Goal: Task Accomplishment & Management: Complete application form

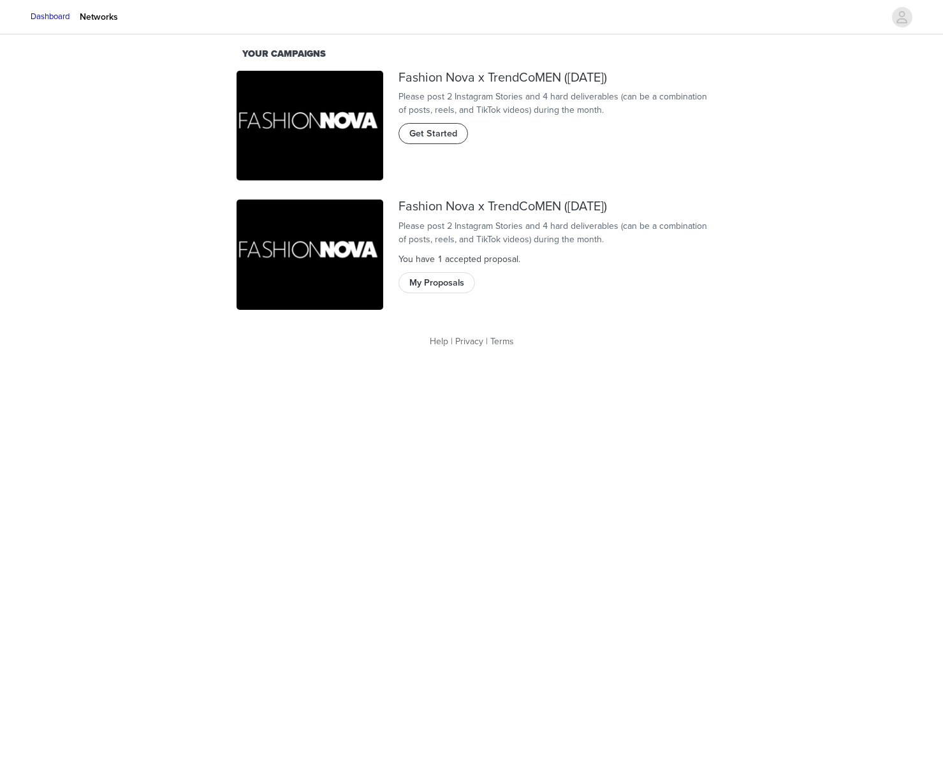
click at [447, 141] on span "Get Started" at bounding box center [433, 134] width 48 height 14
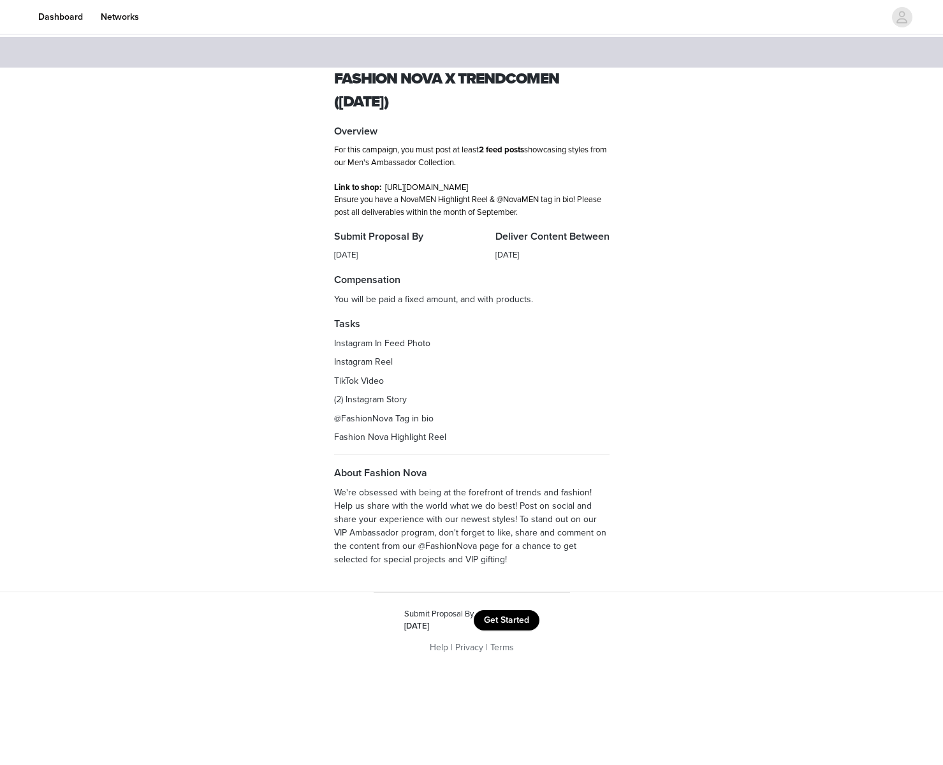
click at [516, 630] on button "Get Started" at bounding box center [507, 620] width 66 height 20
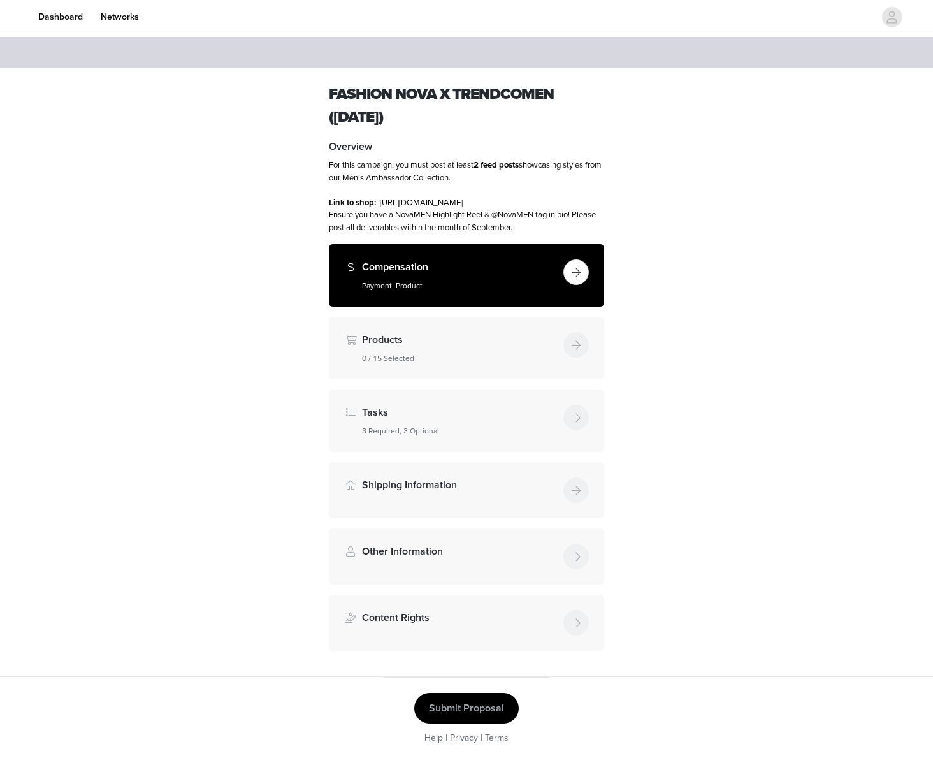
click at [583, 285] on button "button" at bounding box center [575, 271] width 25 height 25
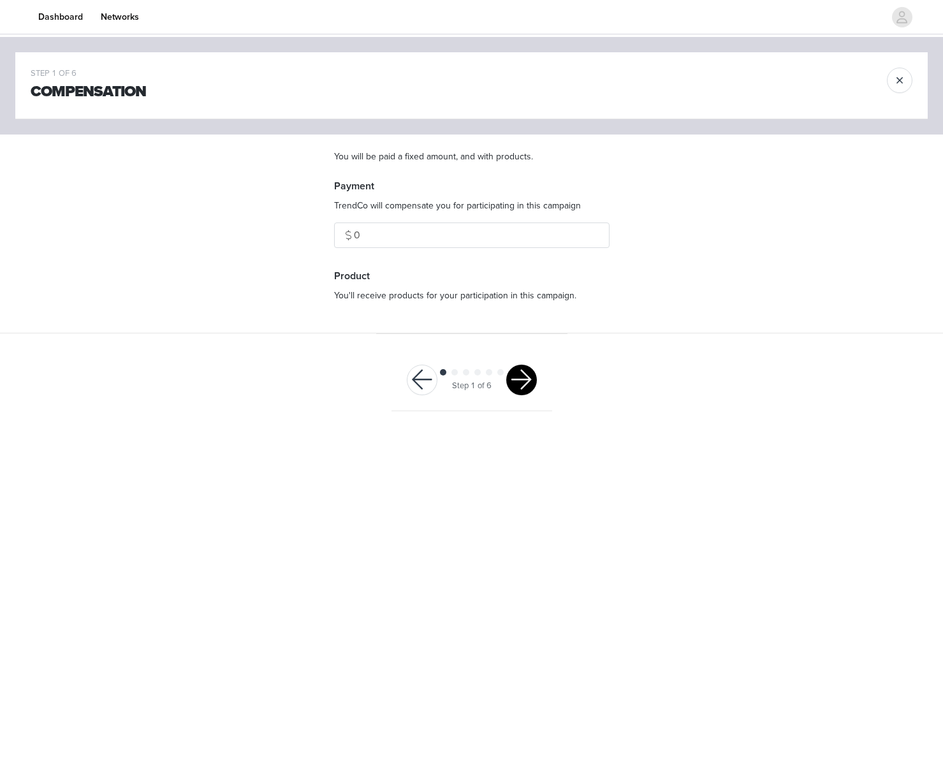
click at [523, 382] on button "button" at bounding box center [521, 380] width 31 height 31
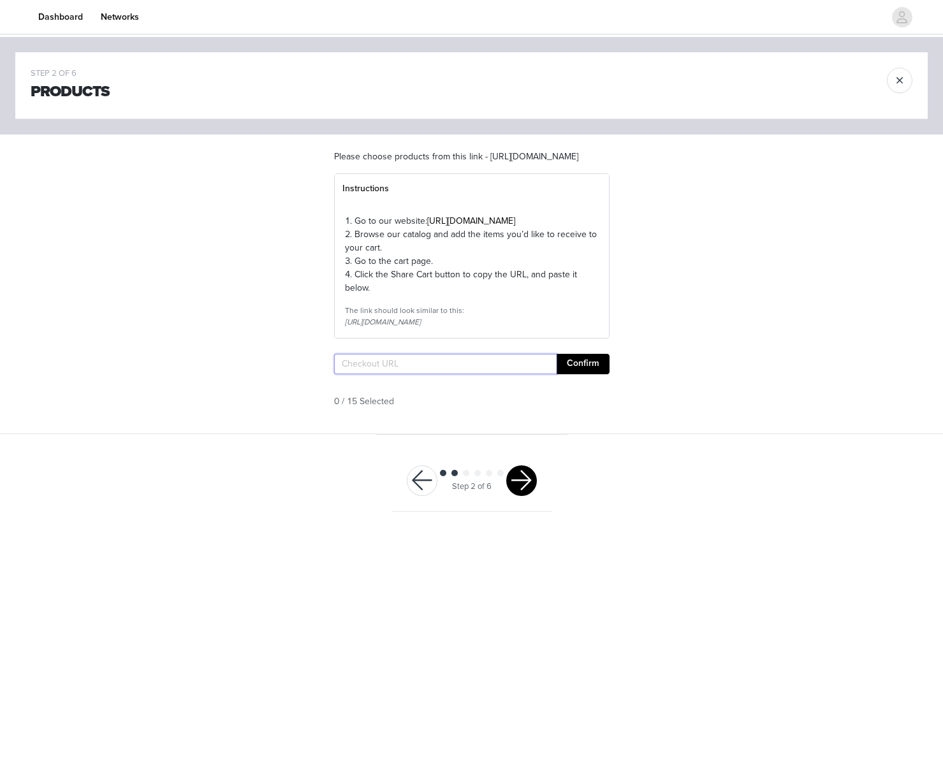
click at [456, 374] on input "text" at bounding box center [445, 364] width 222 height 20
paste input "[URL][DOMAIN_NAME]"
type input "[URL][DOMAIN_NAME]"
click at [590, 374] on button "Confirm" at bounding box center [582, 364] width 53 height 20
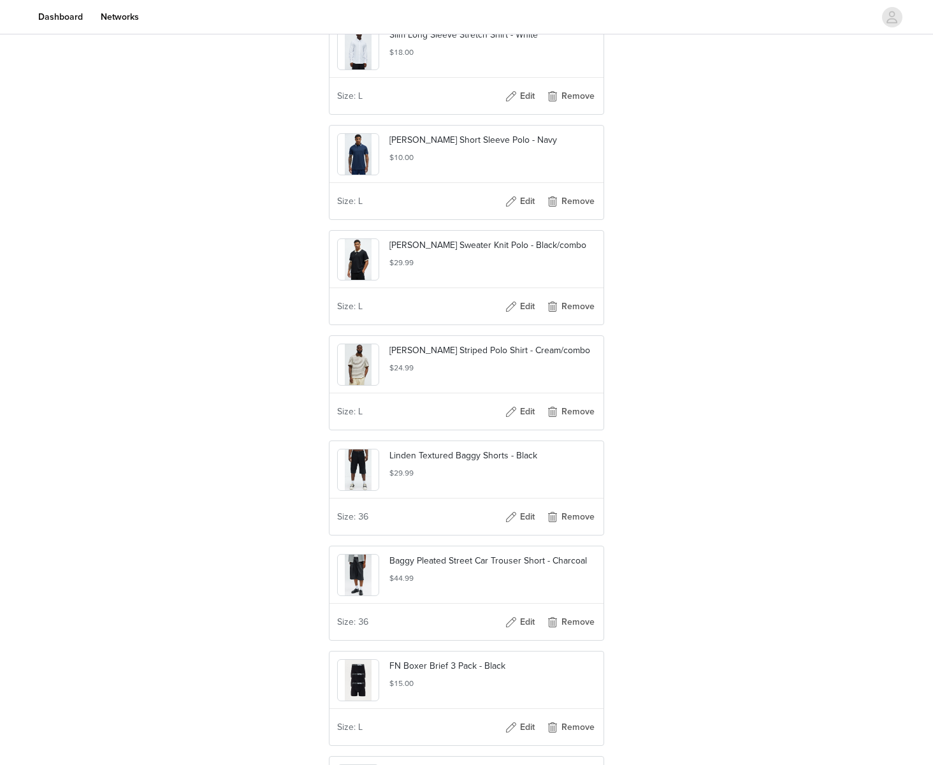
scroll to position [1380, 0]
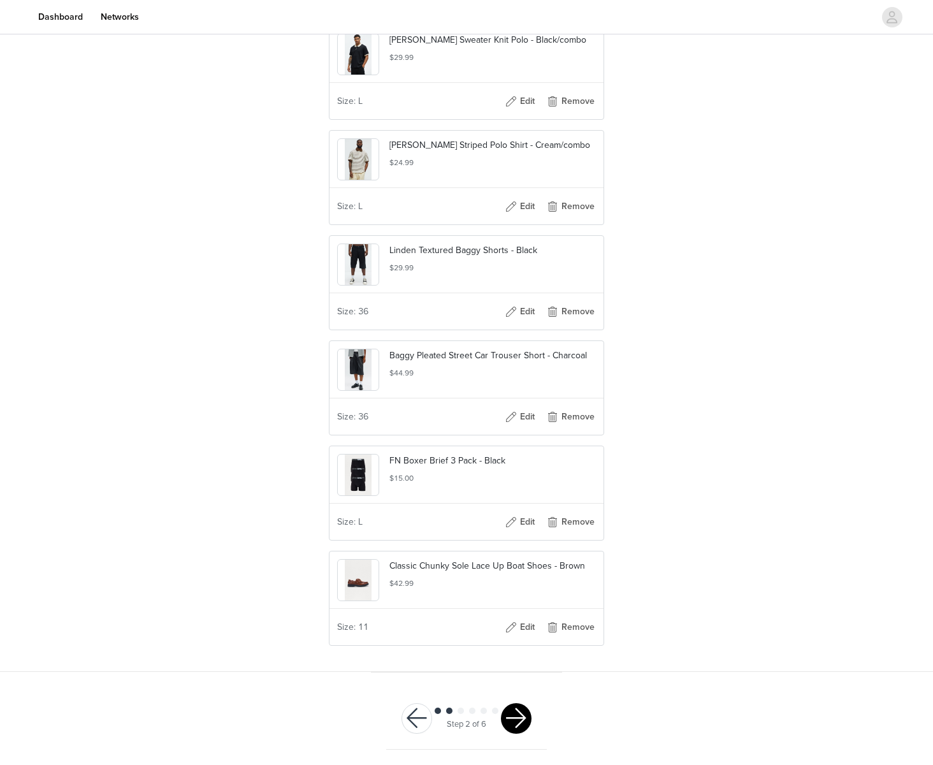
click at [511, 709] on button "button" at bounding box center [516, 718] width 31 height 31
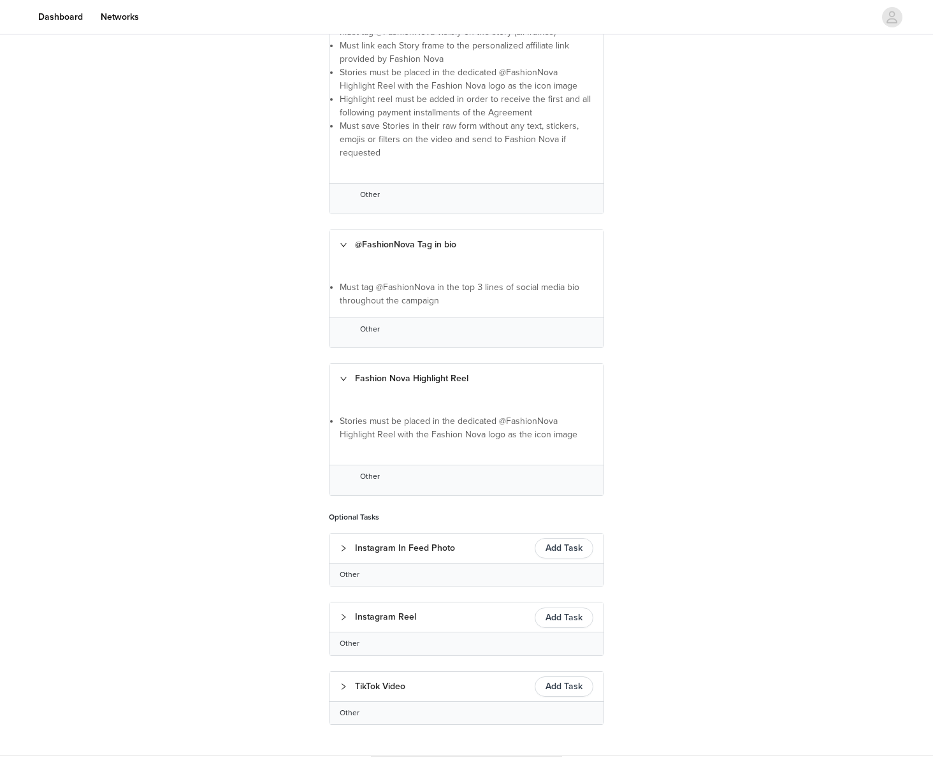
scroll to position [507, 0]
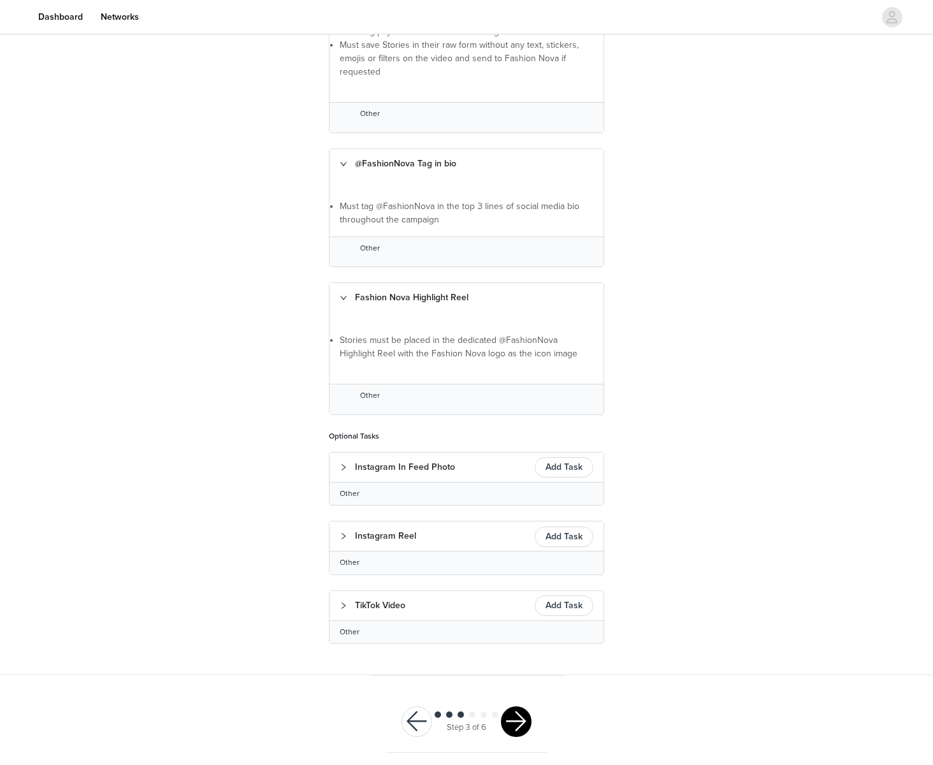
click at [519, 713] on button "button" at bounding box center [516, 721] width 31 height 31
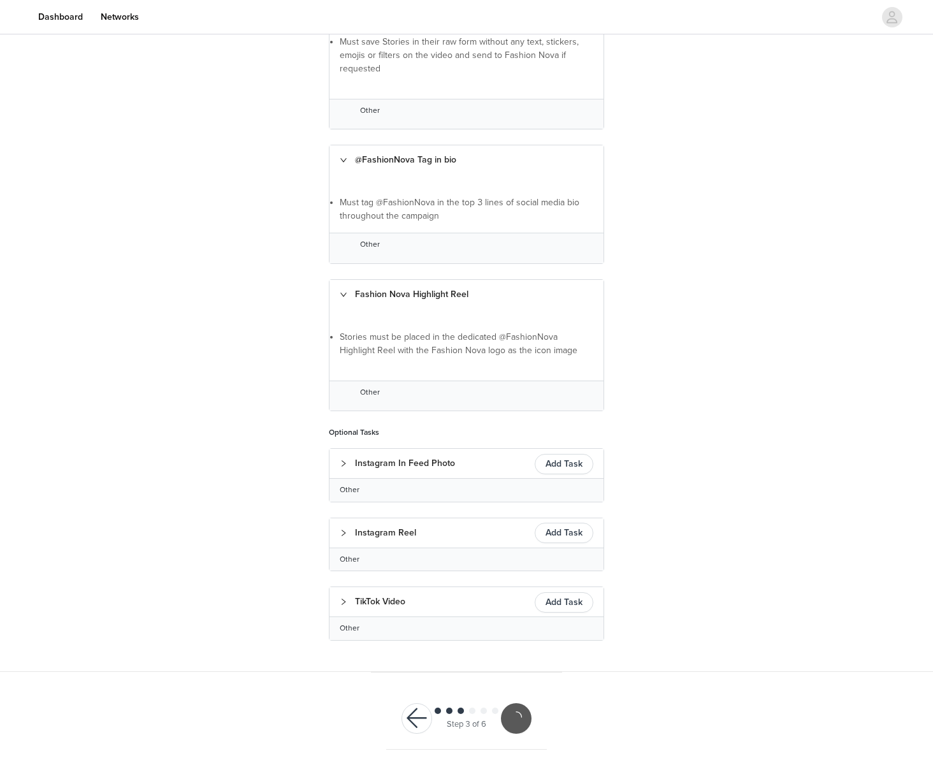
scroll to position [460, 0]
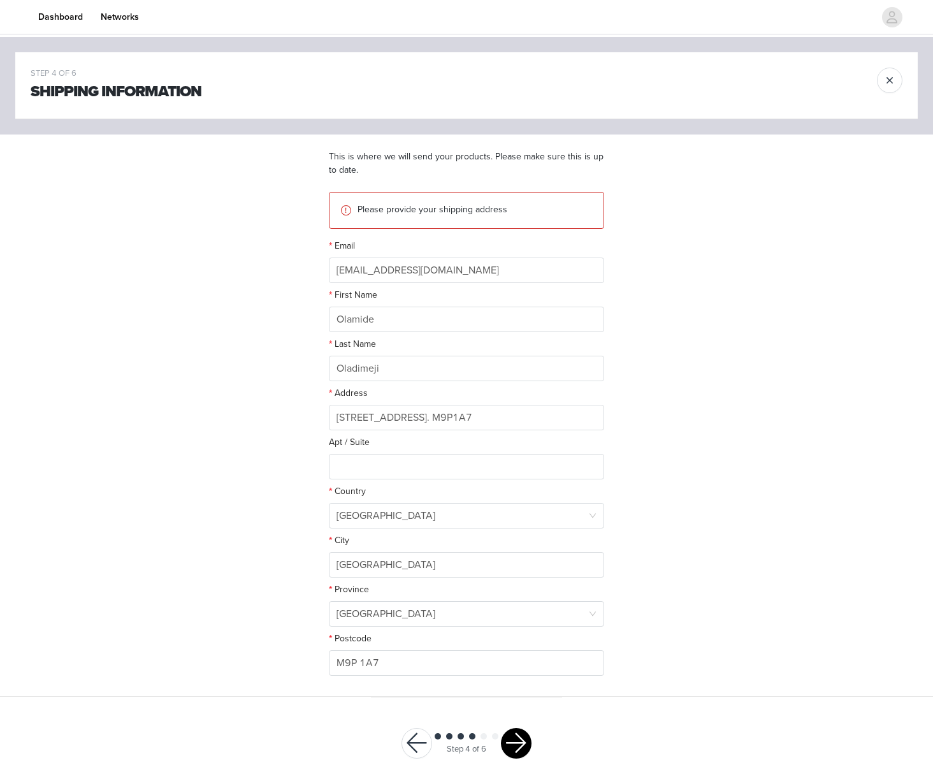
scroll to position [24, 0]
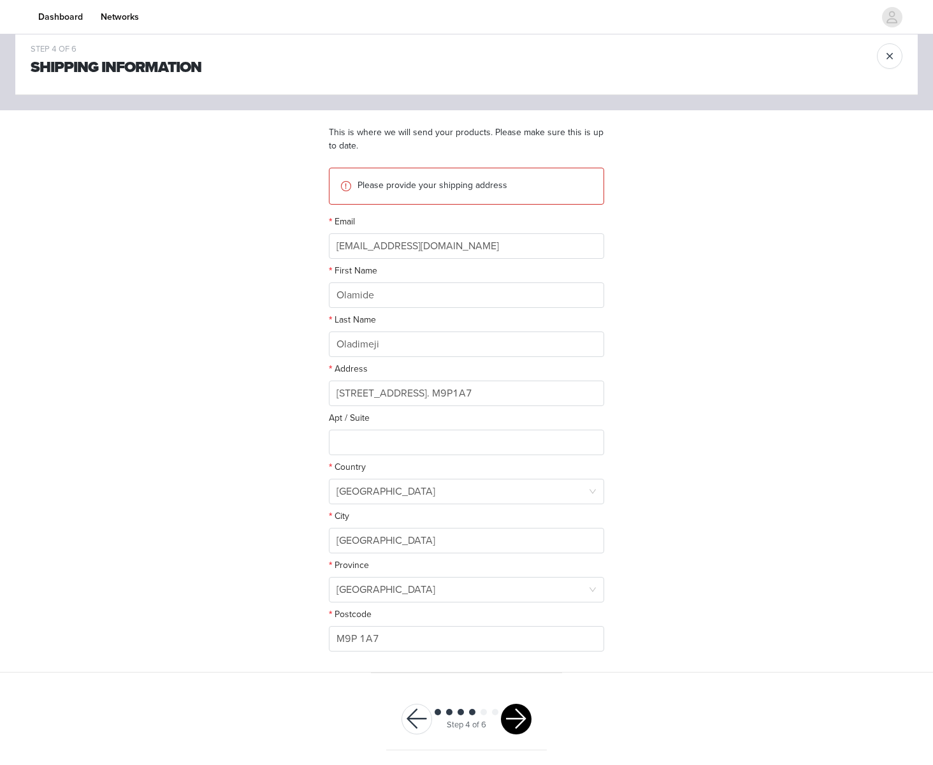
click at [526, 716] on button "button" at bounding box center [516, 719] width 31 height 31
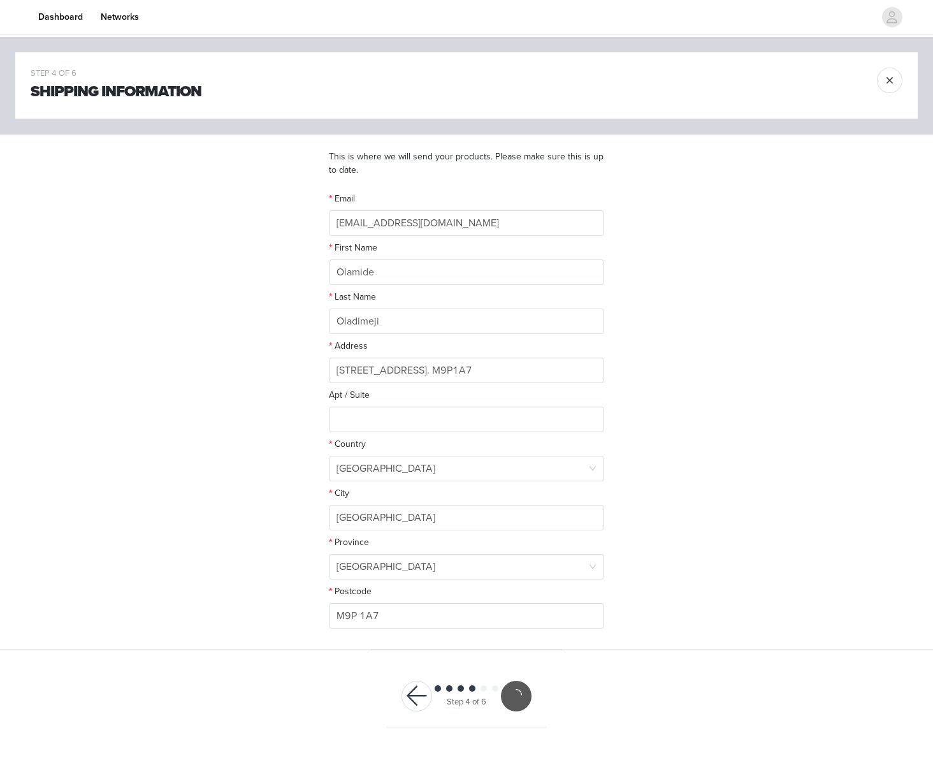
scroll to position [0, 0]
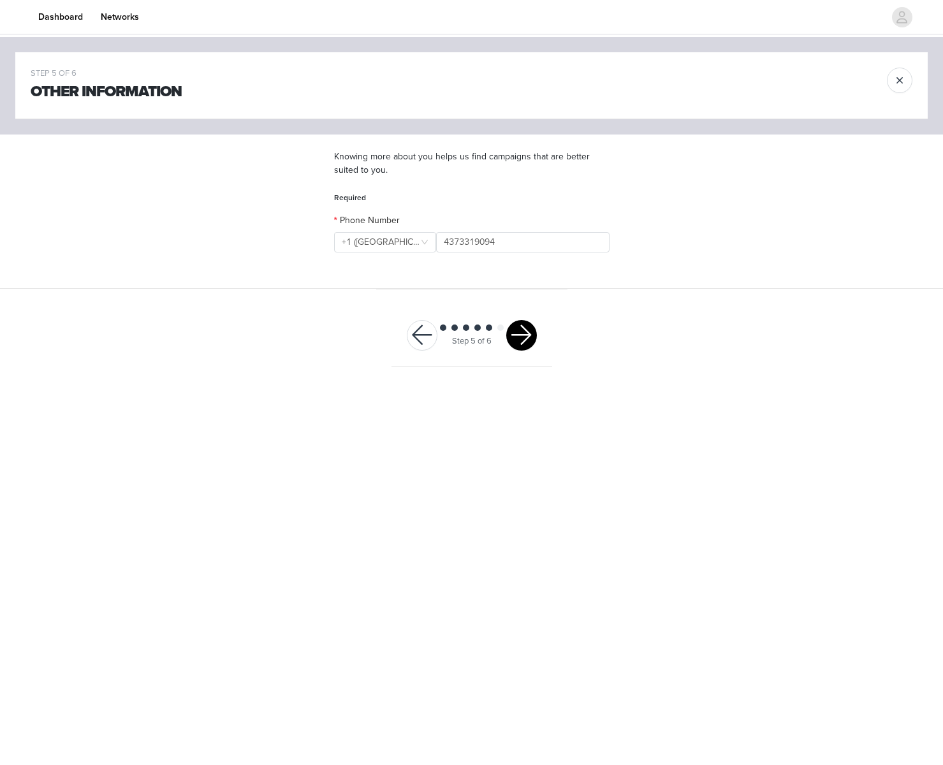
click at [525, 333] on button "button" at bounding box center [521, 335] width 31 height 31
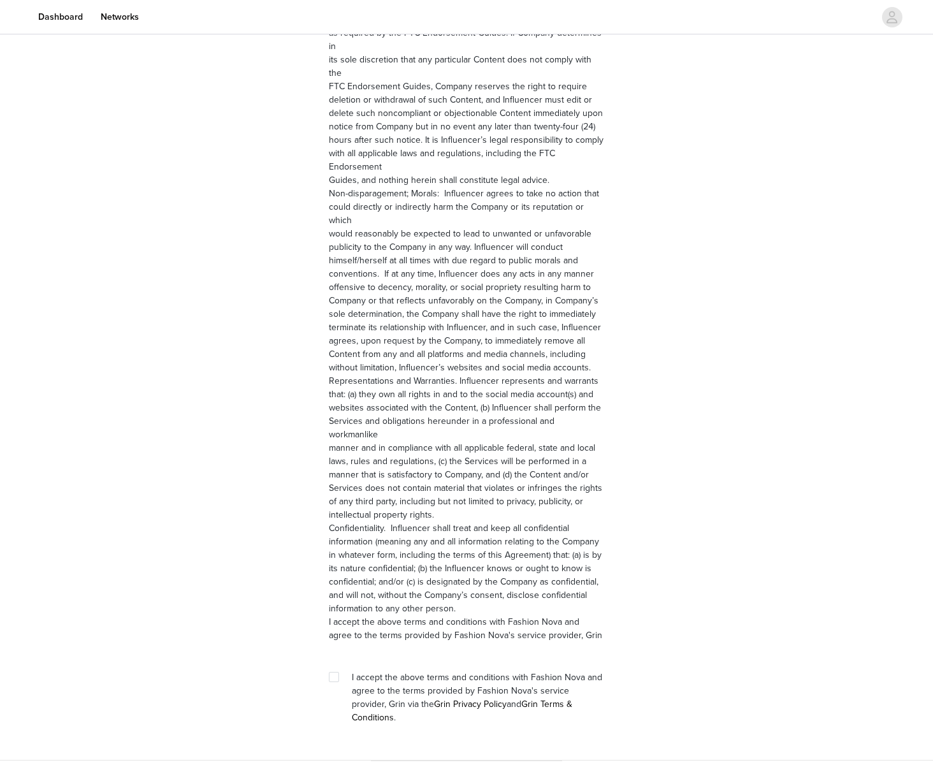
scroll to position [1492, 0]
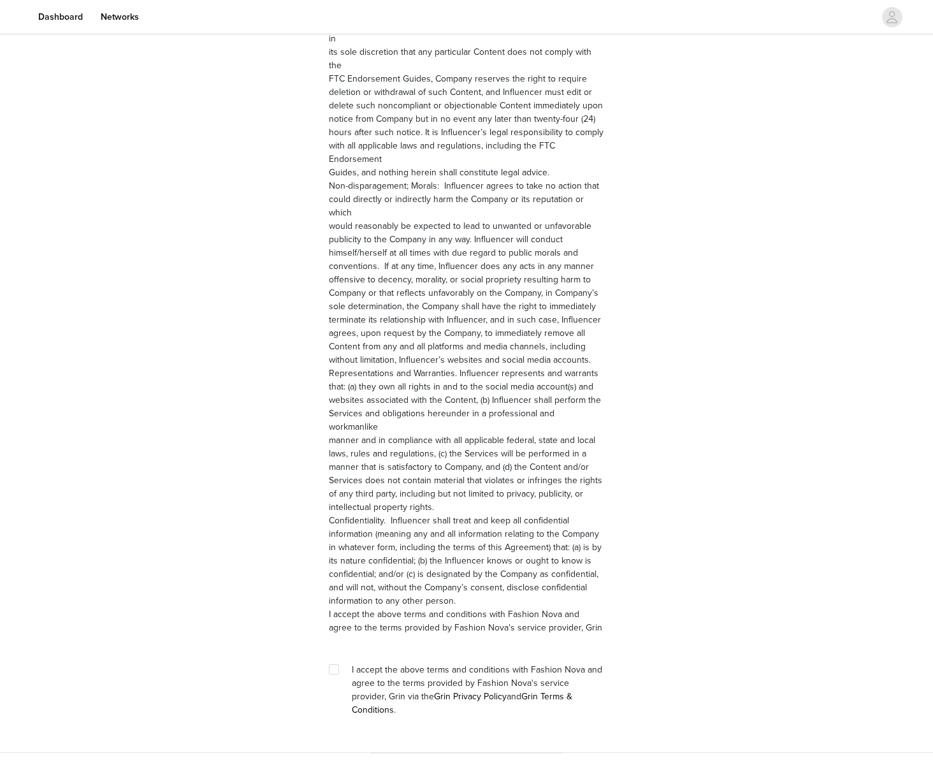
click at [342, 663] on div "I accept the above terms and conditions with Fashion Nova and agree to the term…" at bounding box center [466, 690] width 275 height 54
click at [339, 663] on div at bounding box center [338, 669] width 18 height 13
click at [334, 664] on input "checkbox" at bounding box center [333, 668] width 9 height 9
checkbox input "true"
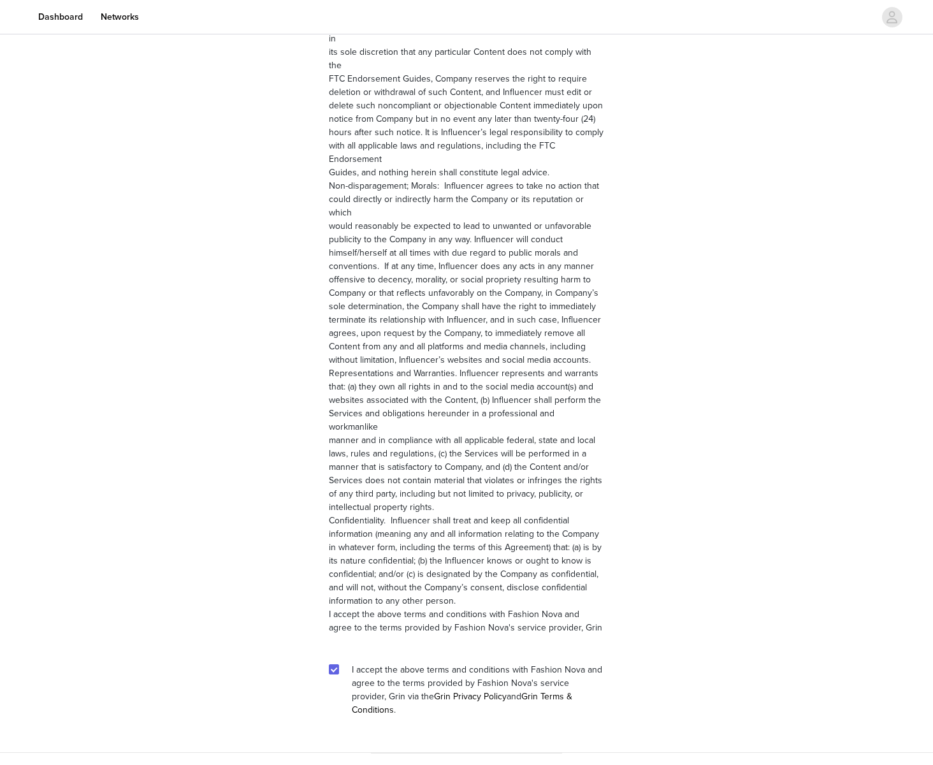
scroll to position [1445, 0]
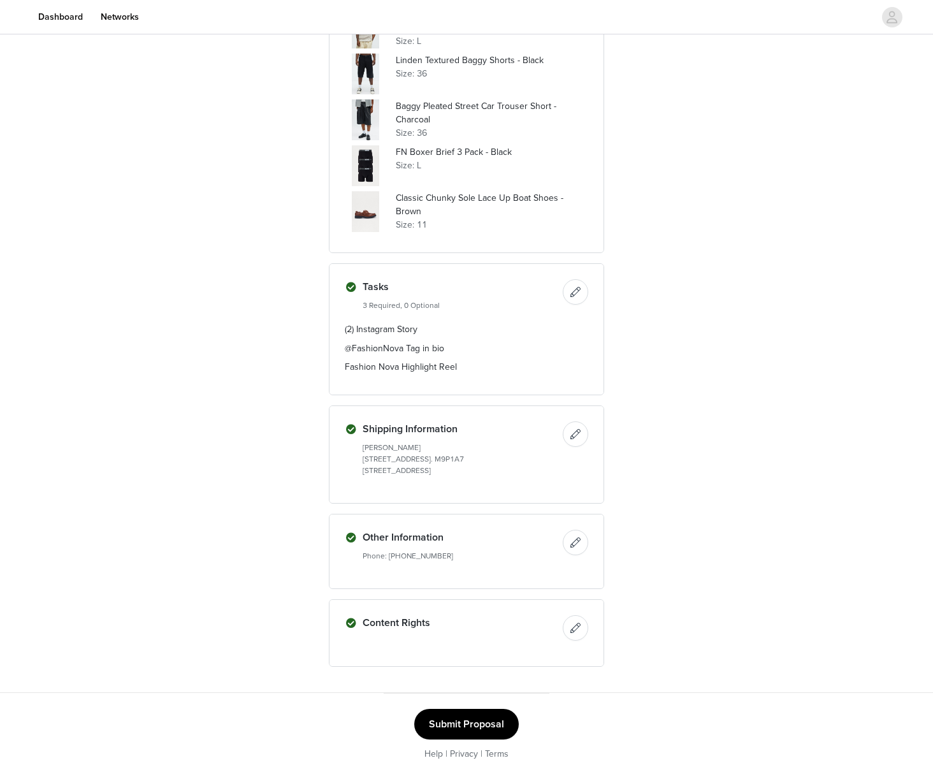
scroll to position [873, 0]
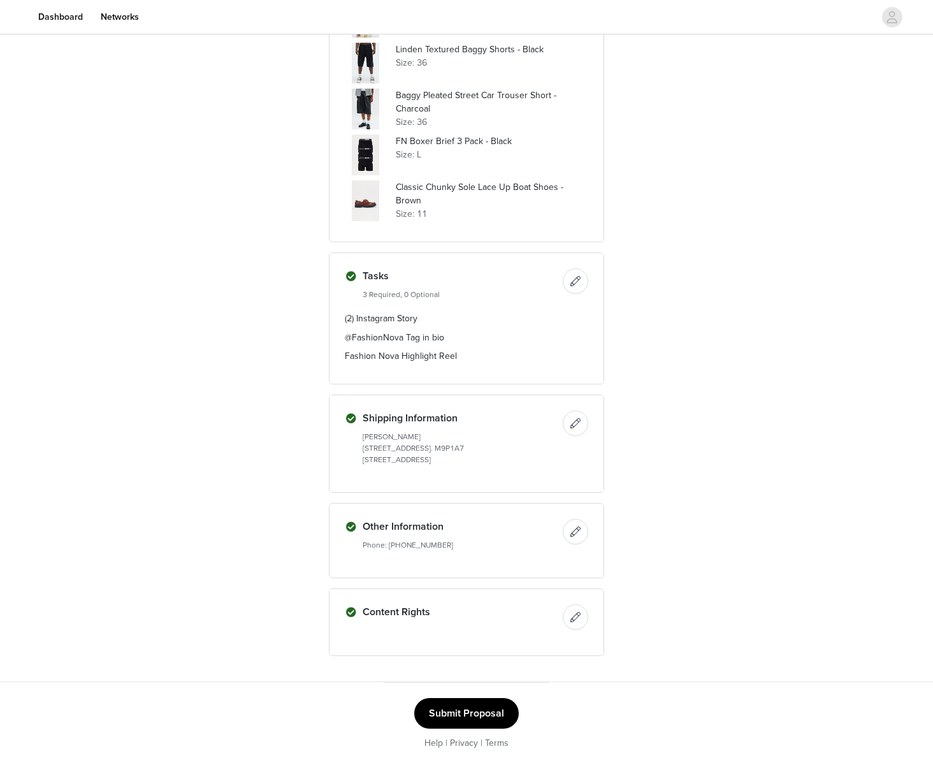
click at [477, 713] on button "Submit Proposal" at bounding box center [466, 713] width 105 height 31
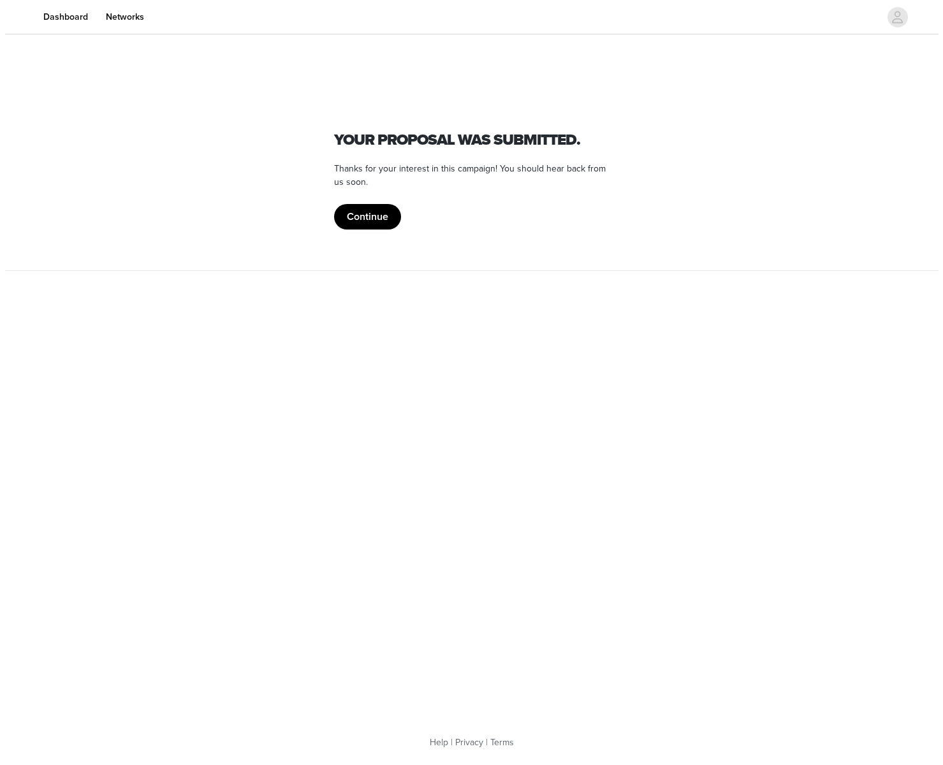
scroll to position [0, 0]
click at [383, 214] on button "Continue" at bounding box center [367, 216] width 67 height 25
